Goal: Task Accomplishment & Management: Manage account settings

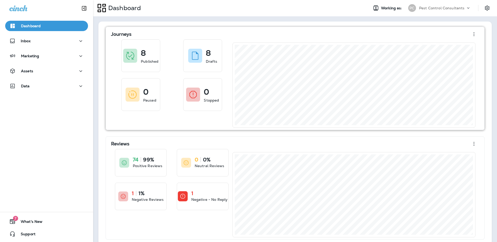
scroll to position [5, 0]
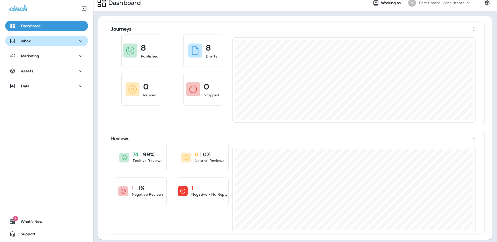
click at [62, 43] on div "Inbox" at bounding box center [46, 41] width 75 height 6
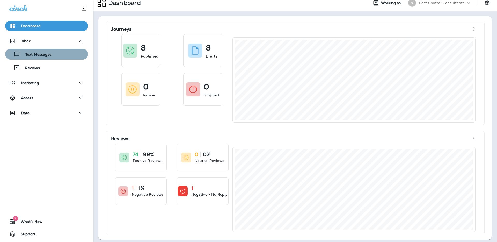
click at [57, 57] on div "Text Messages" at bounding box center [46, 54] width 79 height 8
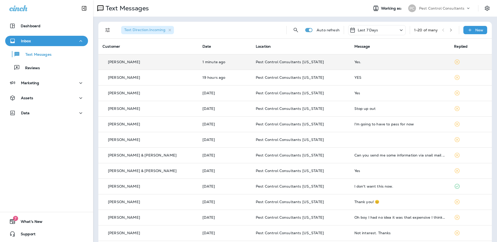
click at [154, 62] on div "[PERSON_NAME]" at bounding box center [148, 61] width 92 height 5
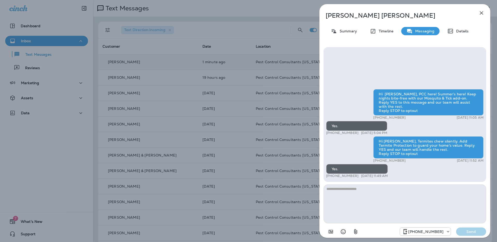
click at [480, 12] on icon "button" at bounding box center [481, 13] width 6 height 6
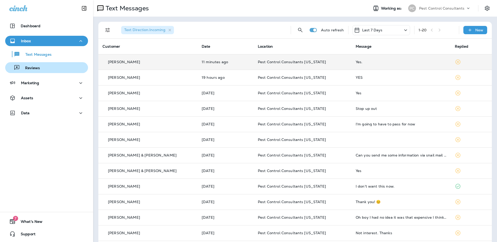
click at [66, 67] on div "Reviews" at bounding box center [46, 68] width 79 height 8
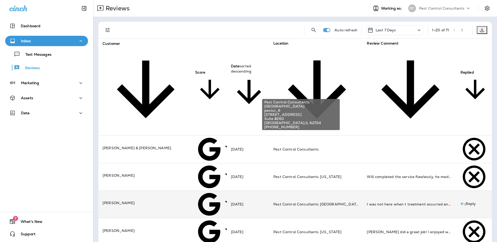
click at [293, 202] on span "Pest Control Consultants [GEOGRAPHIC_DATA]" at bounding box center [316, 204] width 87 height 5
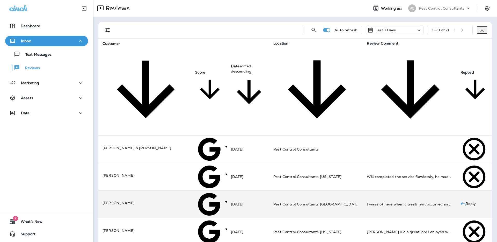
click at [6, 5] on icon "close" at bounding box center [4, 3] width 3 height 3
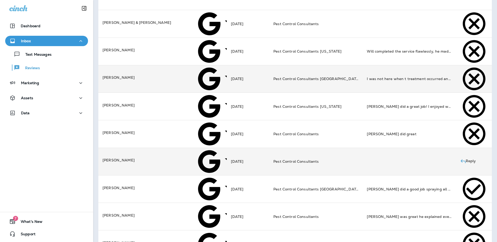
scroll to position [126, 0]
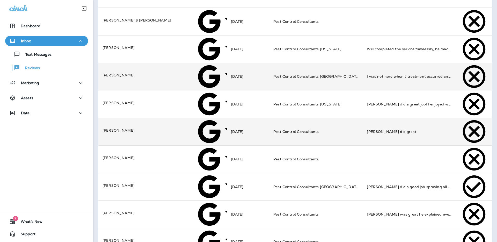
scroll to position [128, 0]
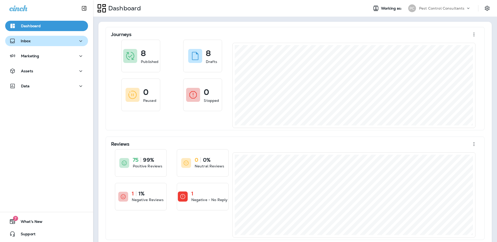
click at [50, 43] on div "Inbox" at bounding box center [46, 41] width 75 height 6
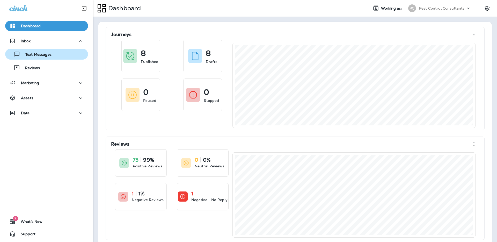
click at [44, 56] on p "Text Messages" at bounding box center [35, 54] width 31 height 5
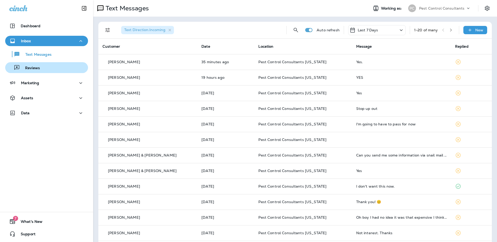
click at [50, 66] on div "Reviews" at bounding box center [46, 68] width 79 height 8
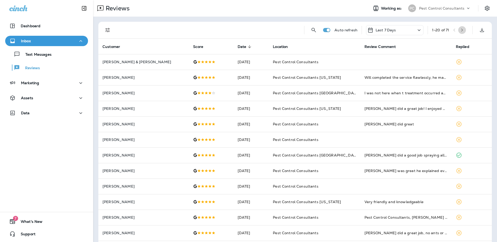
click at [463, 30] on icon "button" at bounding box center [462, 30] width 4 height 4
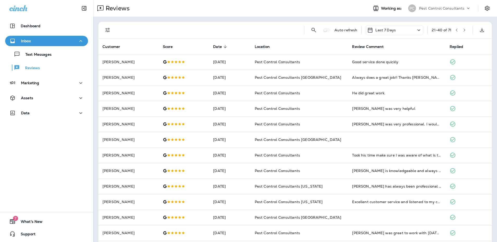
click at [463, 31] on icon "button" at bounding box center [464, 30] width 4 height 4
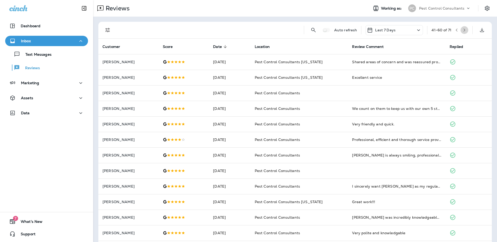
click at [464, 30] on icon "button" at bounding box center [464, 30] width 4 height 4
